Goal: Use online tool/utility: Utilize a website feature to perform a specific function

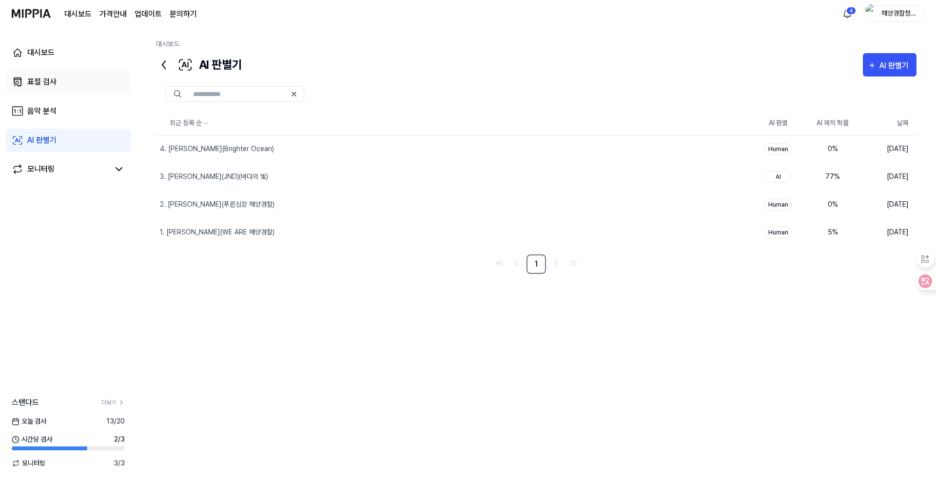
click at [34, 81] on div "표절 검사" at bounding box center [41, 82] width 29 height 12
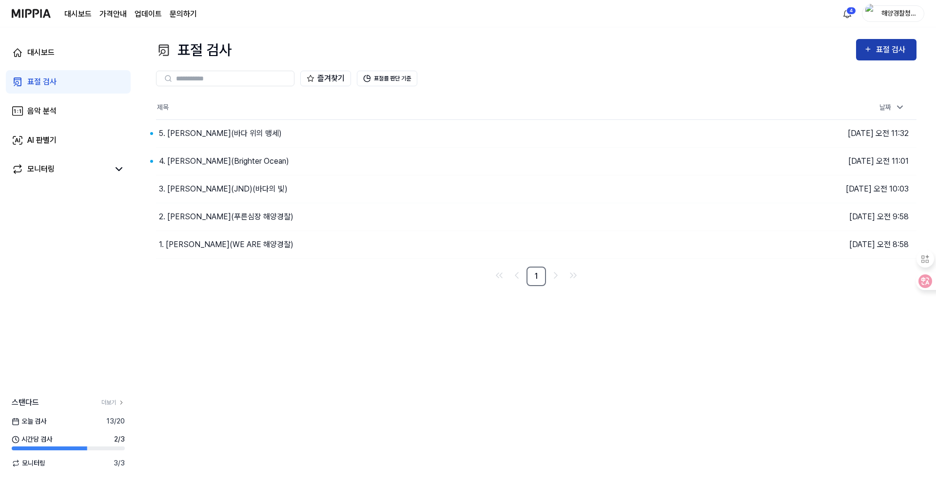
click at [886, 51] on div "표절 검사" at bounding box center [892, 49] width 33 height 13
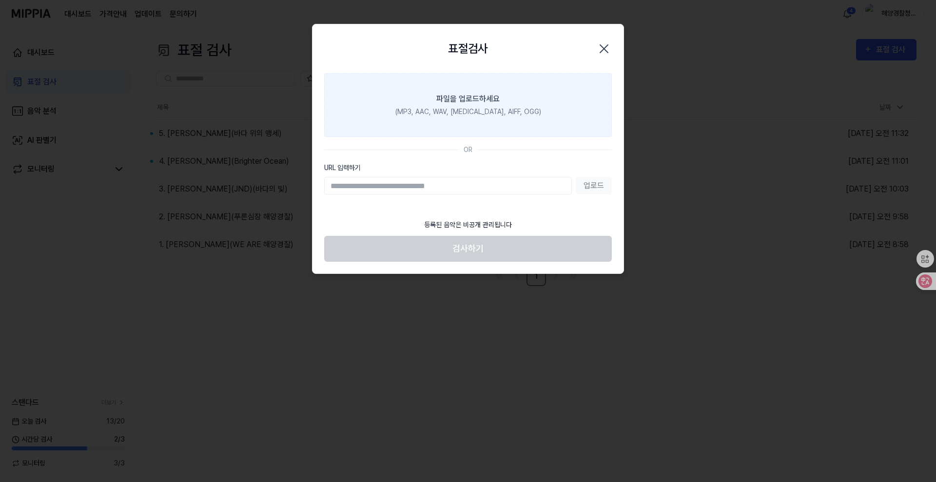
click at [463, 108] on div "(MP3, AAC, WAV, [MEDICAL_DATA], AIFF, OGG)" at bounding box center [468, 112] width 146 height 10
click at [0, 0] on input "파일을 업로드하세요 (MP3, AAC, WAV, [MEDICAL_DATA], AIFF, OGG)" at bounding box center [0, 0] width 0 height 0
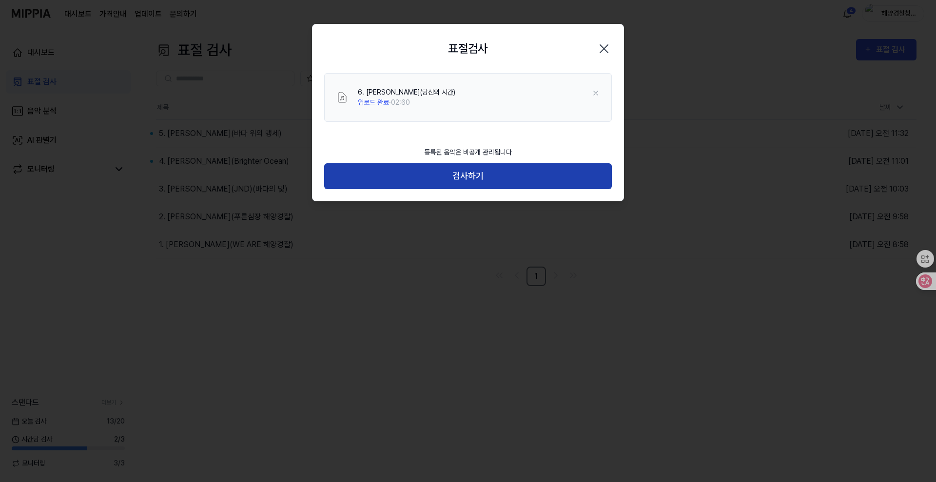
click at [507, 181] on button "검사하기" at bounding box center [468, 176] width 288 height 26
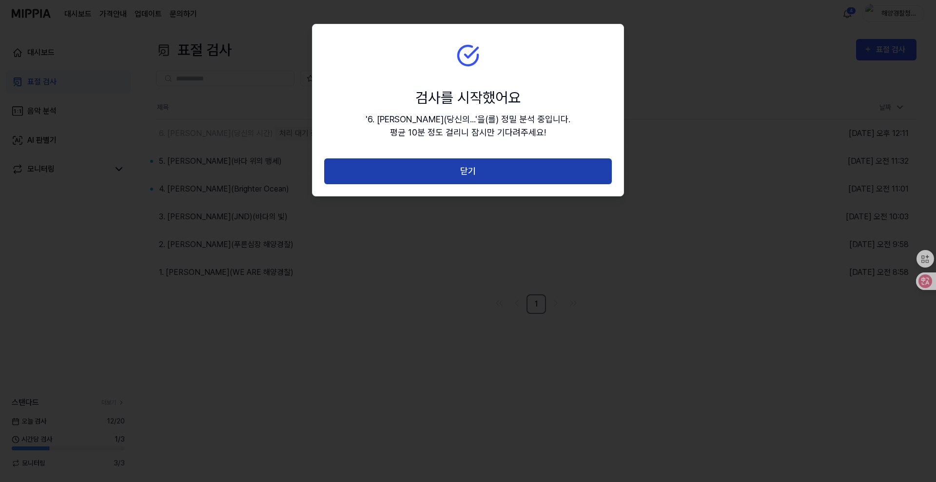
click at [491, 175] on button "닫기" at bounding box center [468, 171] width 288 height 26
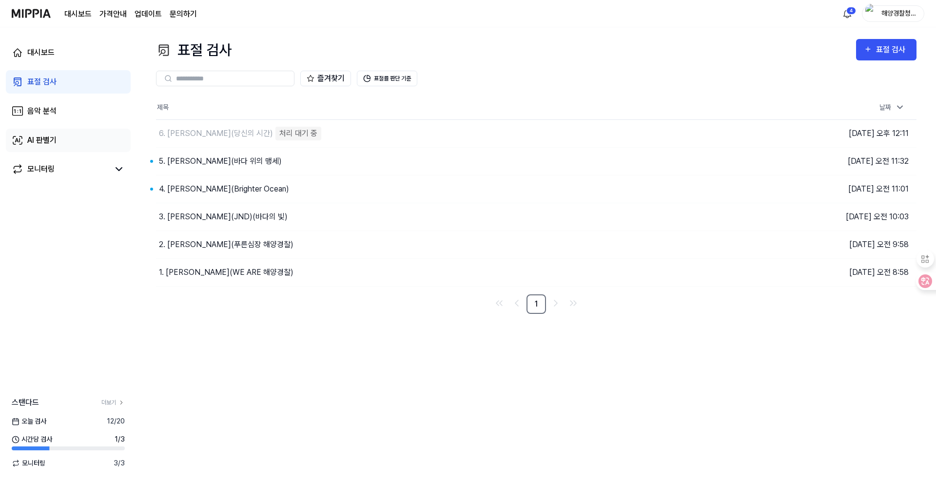
click at [55, 137] on div "AI 판별기" at bounding box center [41, 141] width 29 height 12
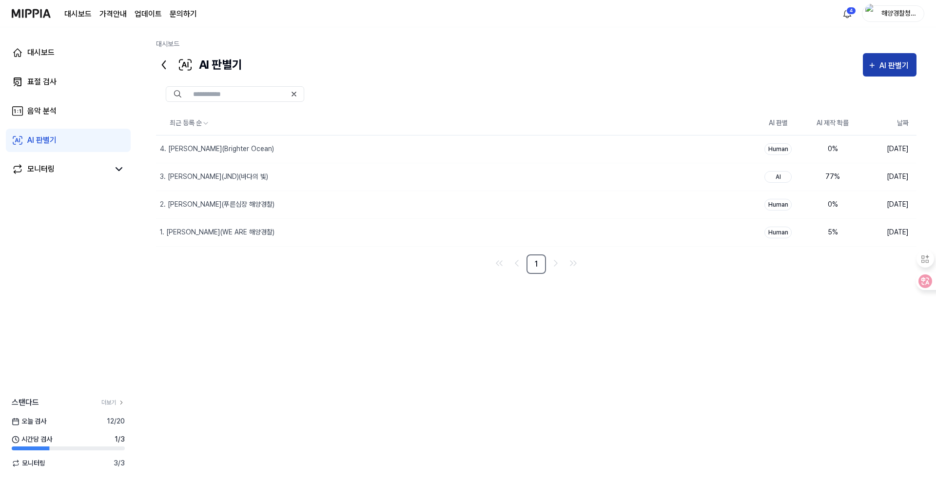
click at [877, 69] on div "AI 판별기" at bounding box center [889, 65] width 44 height 13
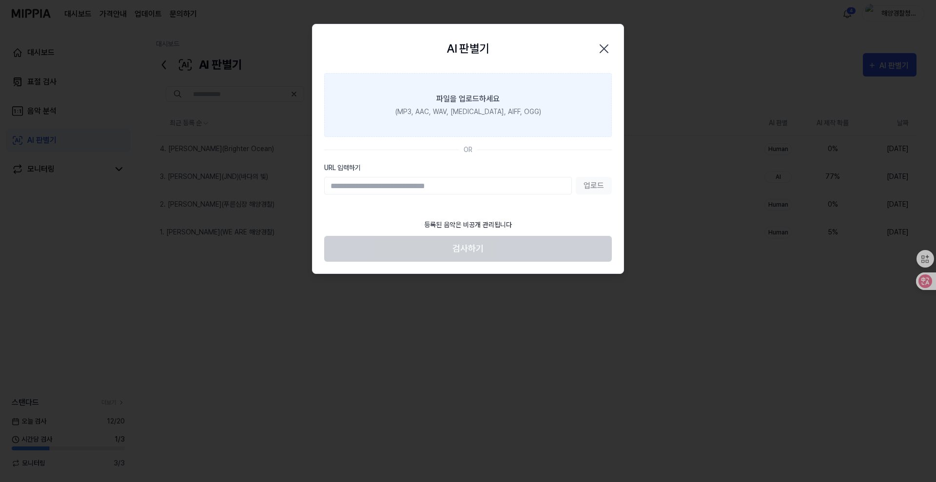
click at [457, 110] on div "(MP3, AAC, WAV, [MEDICAL_DATA], AIFF, OGG)" at bounding box center [468, 112] width 146 height 10
click at [0, 0] on input "파일을 업로드하세요 (MP3, AAC, WAV, [MEDICAL_DATA], AIFF, OGG)" at bounding box center [0, 0] width 0 height 0
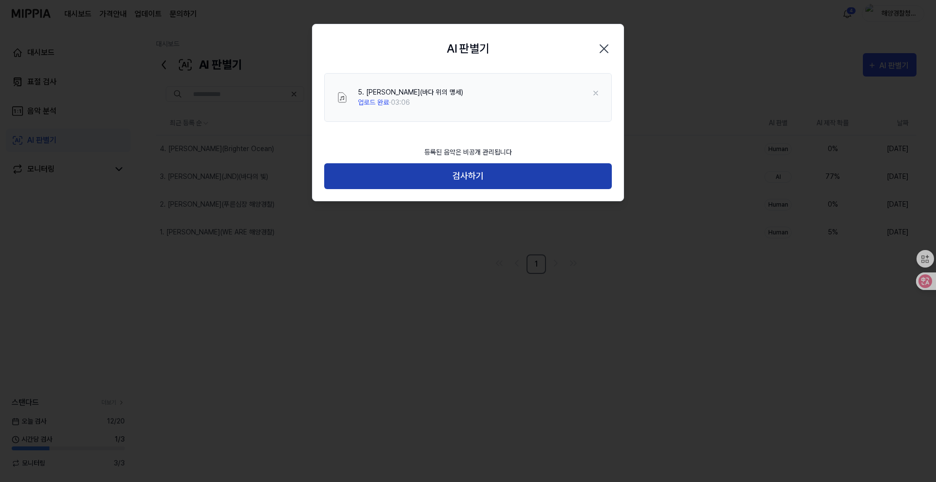
click at [449, 173] on button "검사하기" at bounding box center [468, 176] width 288 height 26
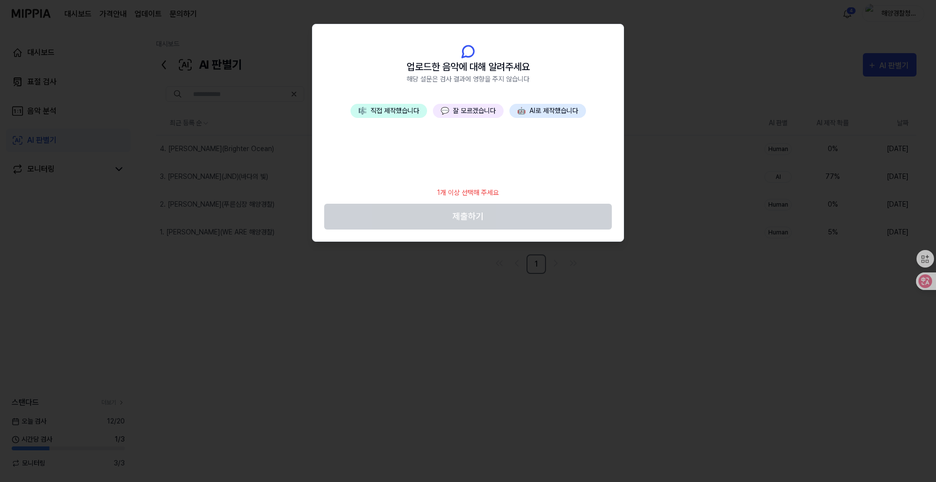
click at [462, 112] on button "💬 잘 모르겠습니다" at bounding box center [468, 111] width 71 height 14
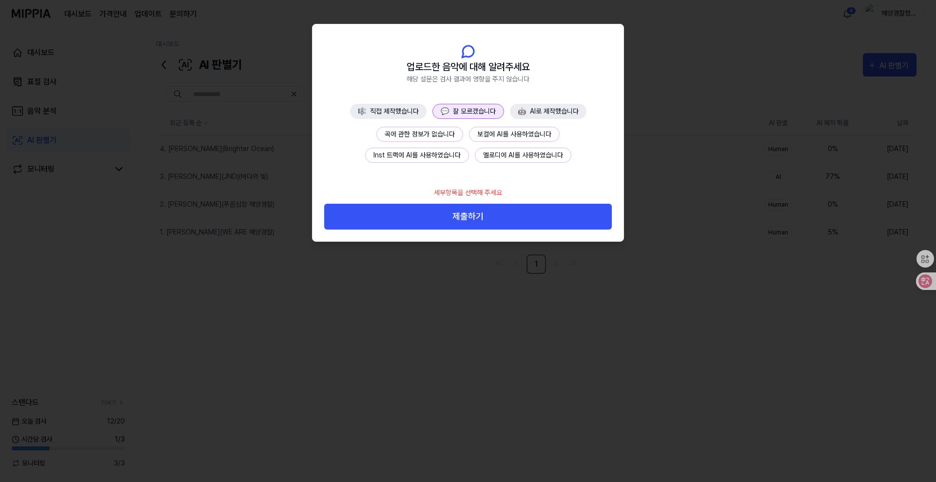
click at [423, 135] on button "곡에 관한 정보가 없습니다" at bounding box center [419, 134] width 87 height 15
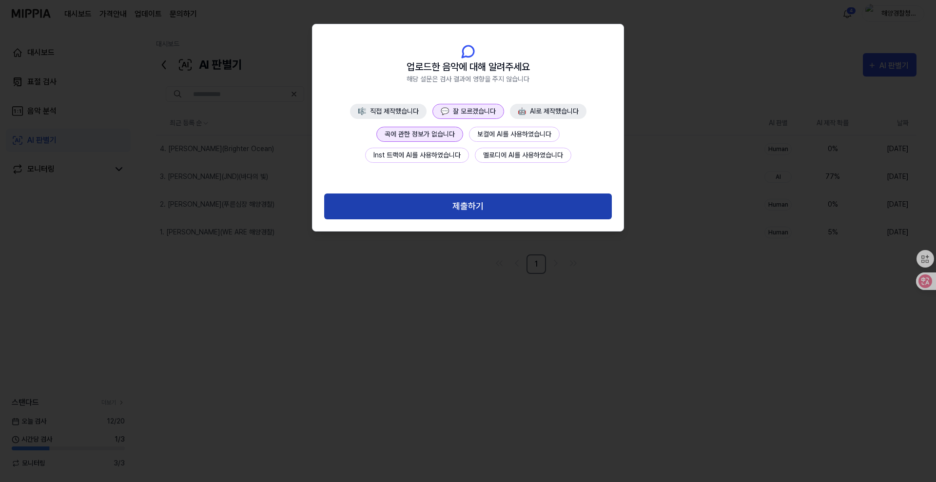
click at [434, 208] on button "제출하기" at bounding box center [468, 206] width 288 height 26
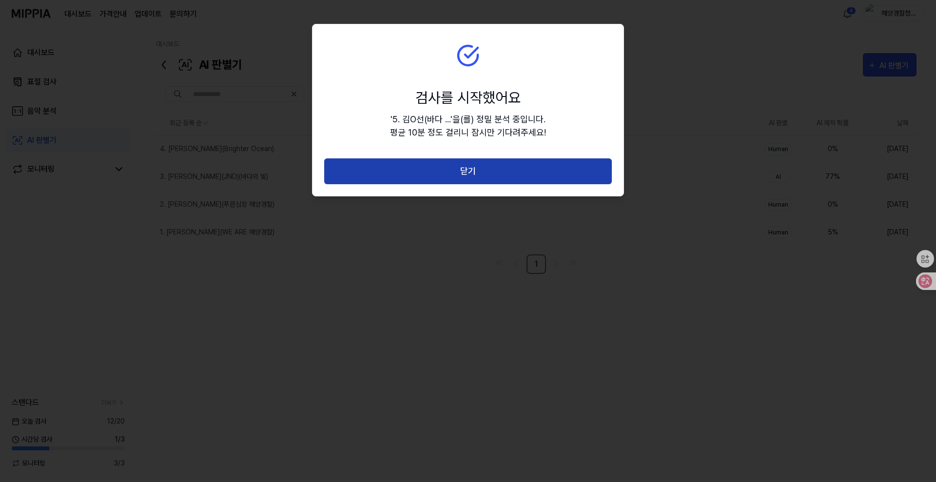
click at [459, 173] on button "닫기" at bounding box center [468, 171] width 288 height 26
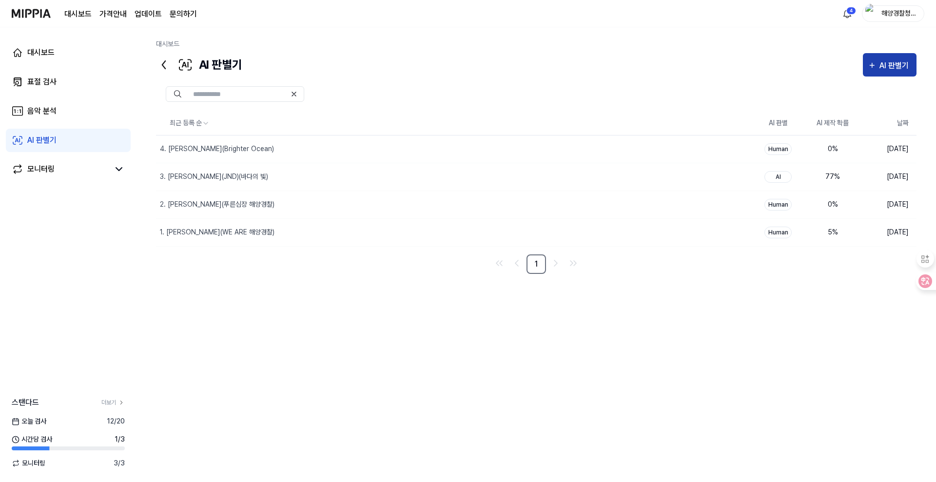
click at [888, 66] on div "AI 판별기" at bounding box center [895, 65] width 32 height 13
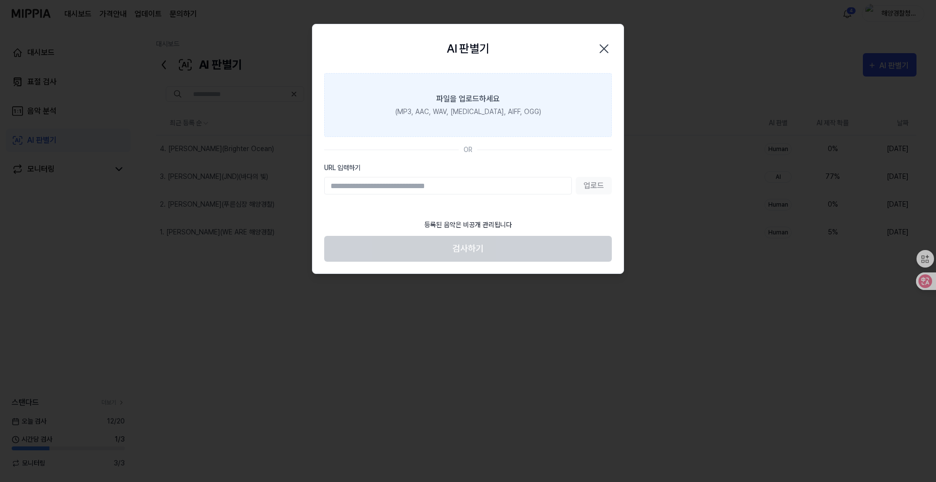
click at [498, 108] on div "(MP3, AAC, WAV, [MEDICAL_DATA], AIFF, OGG)" at bounding box center [468, 112] width 146 height 10
click at [0, 0] on input "파일을 업로드하세요 (MP3, AAC, WAV, [MEDICAL_DATA], AIFF, OGG)" at bounding box center [0, 0] width 0 height 0
click at [478, 96] on div "파일을 업로드하세요" at bounding box center [467, 99] width 63 height 12
click at [0, 0] on input "파일을 업로드하세요 (MP3, AAC, WAV, [MEDICAL_DATA], AIFF, OGG)" at bounding box center [0, 0] width 0 height 0
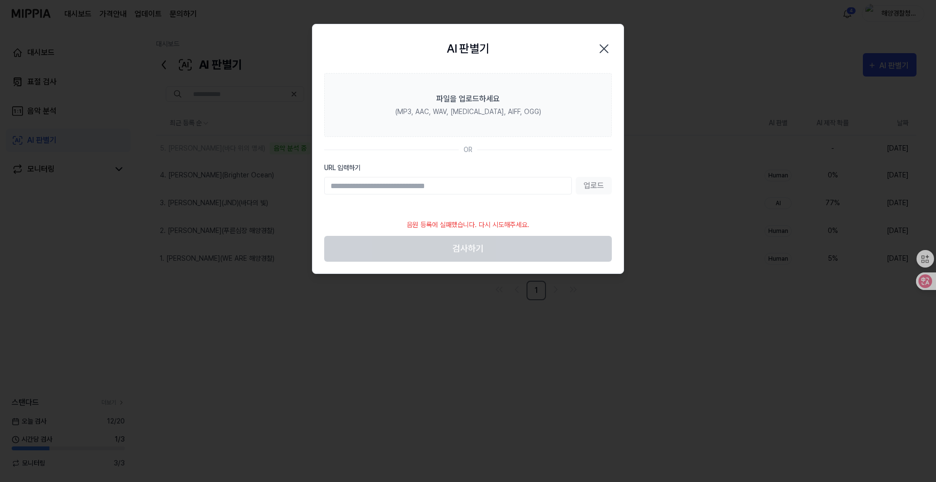
click at [601, 44] on icon "button" at bounding box center [604, 49] width 16 height 16
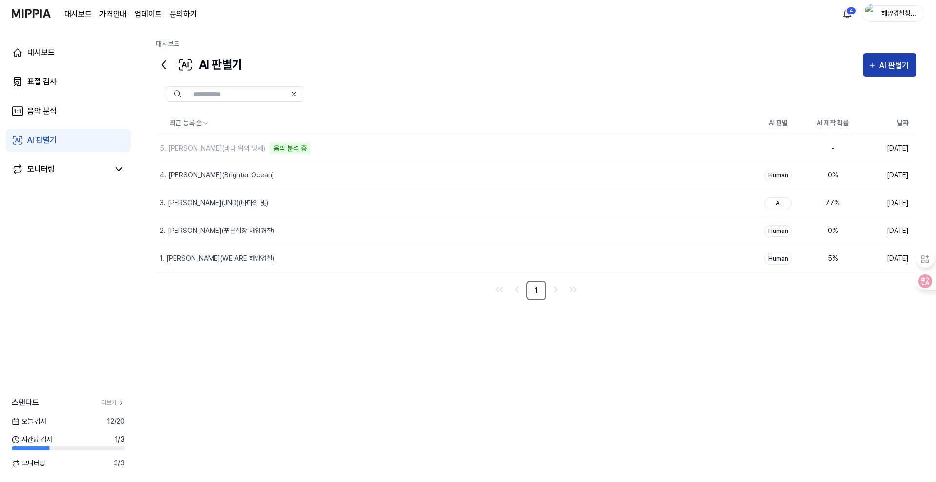
click at [896, 63] on div "AI 판별기" at bounding box center [895, 65] width 32 height 13
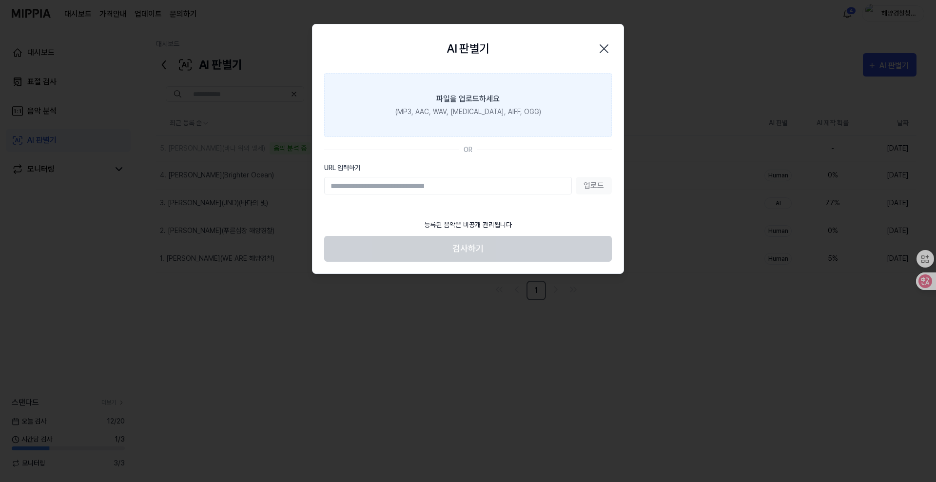
click at [466, 103] on div "파일을 업로드하세요" at bounding box center [467, 99] width 63 height 12
click at [0, 0] on input "파일을 업로드하세요 (MP3, AAC, WAV, [MEDICAL_DATA], AIFF, OGG)" at bounding box center [0, 0] width 0 height 0
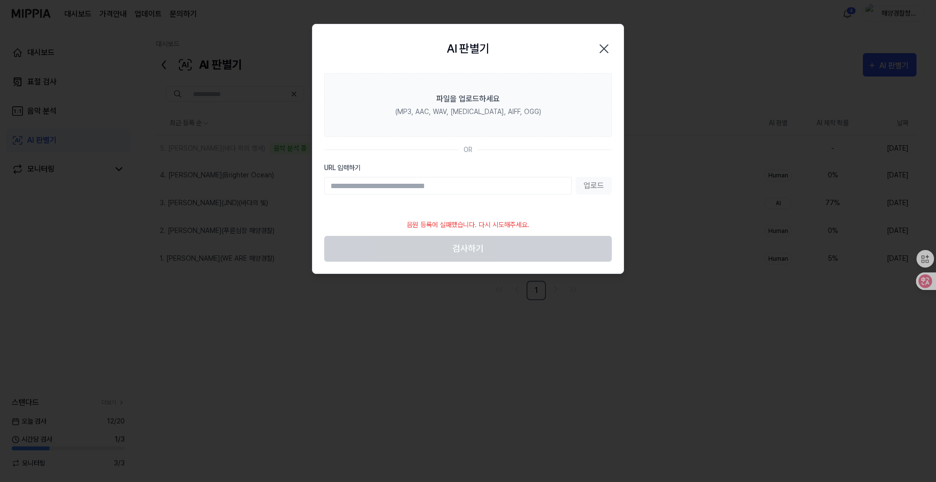
click at [600, 51] on icon "button" at bounding box center [604, 49] width 16 height 16
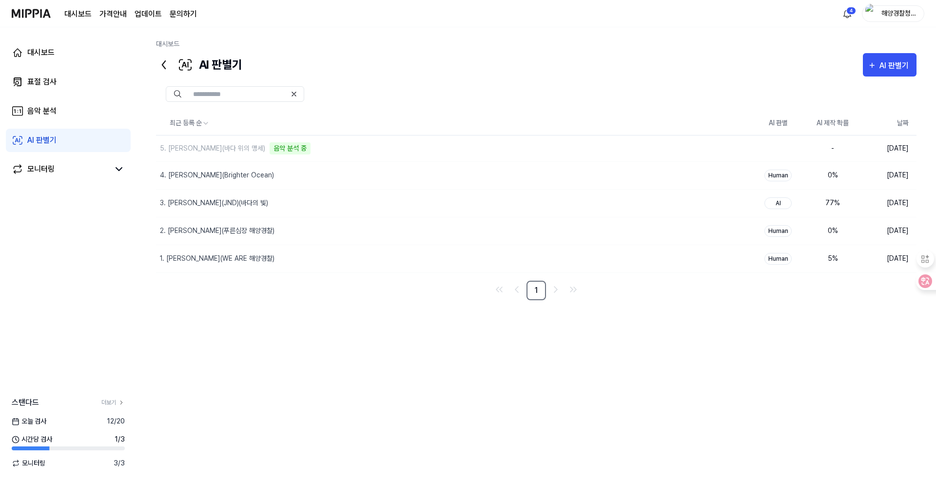
click at [305, 402] on div "최근 등록 순 AI 판별 AI 제작 확률 날짜 5. [PERSON_NAME](바다 위의 맹세) 음악 분석 중 삭제 - [DATE] 4. [PE…" at bounding box center [536, 268] width 760 height 313
click at [45, 81] on div "표절 검사" at bounding box center [41, 82] width 29 height 12
